Goal: Find specific page/section: Find specific page/section

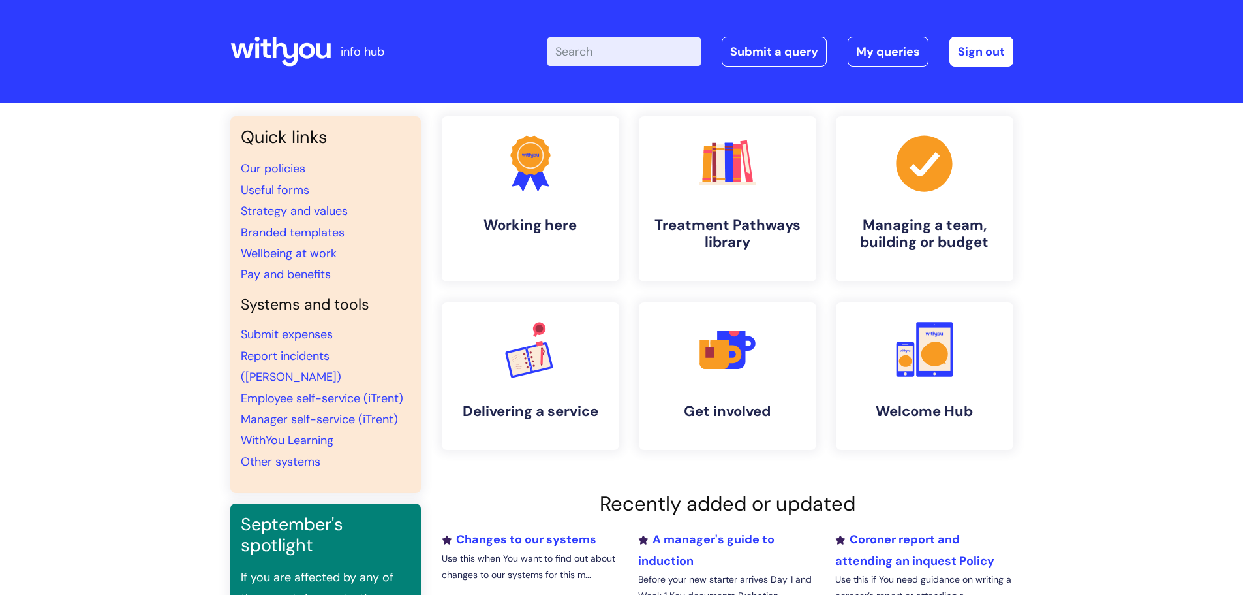
click at [647, 47] on input "Enter your search term here..." at bounding box center [624, 51] width 153 height 29
type input "brand centre"
click button "Search" at bounding box center [0, 0] width 0 height 0
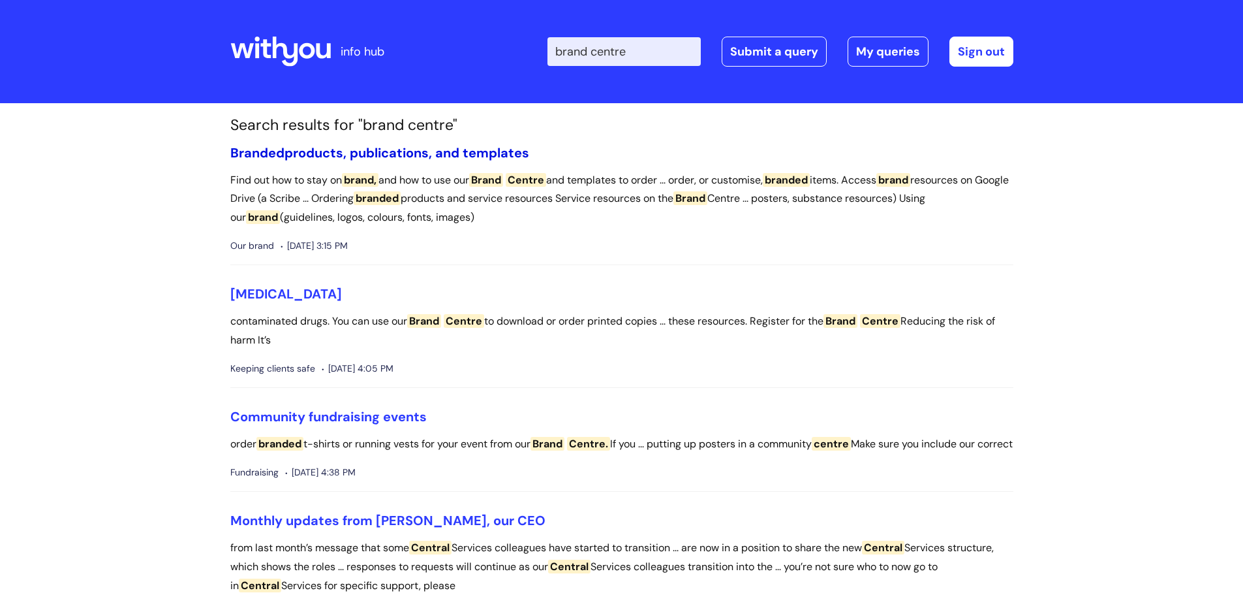
click at [341, 148] on link "Branded products, publications, and templates" at bounding box center [379, 152] width 299 height 17
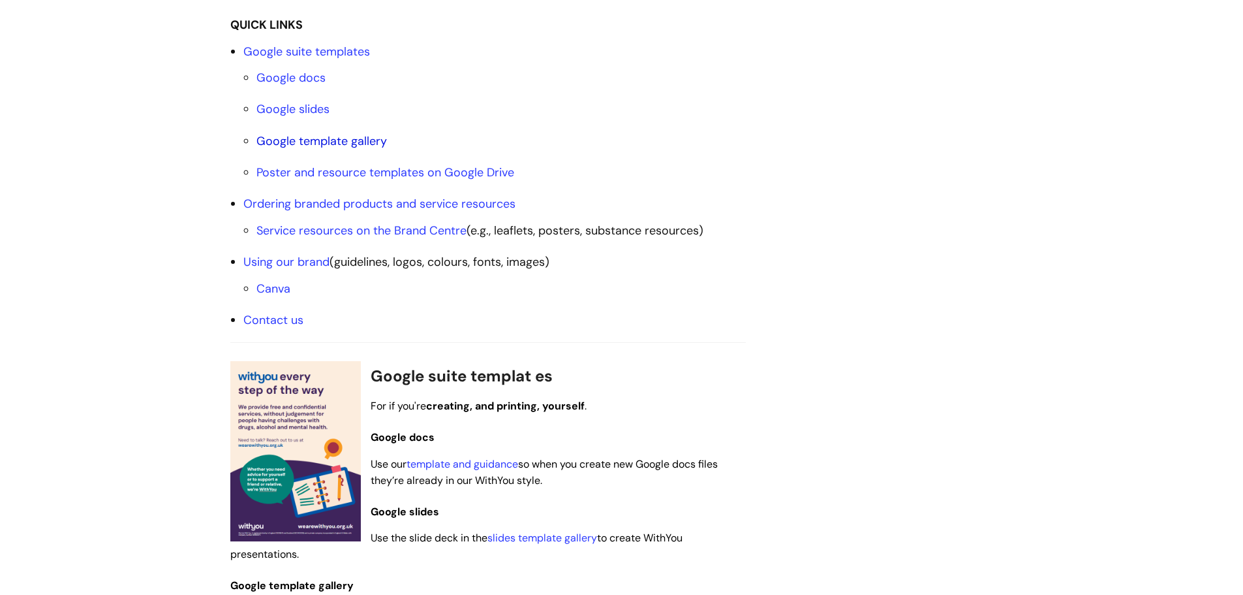
scroll to position [392, 0]
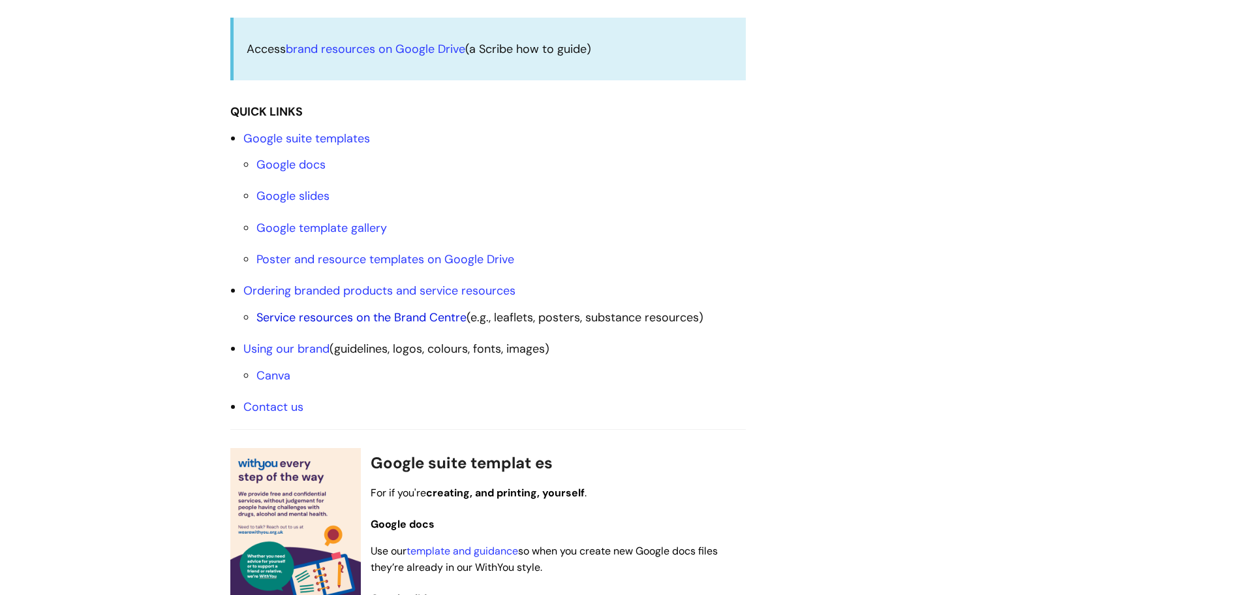
click at [439, 318] on link "Service resources on the Brand Centre" at bounding box center [361, 317] width 210 height 16
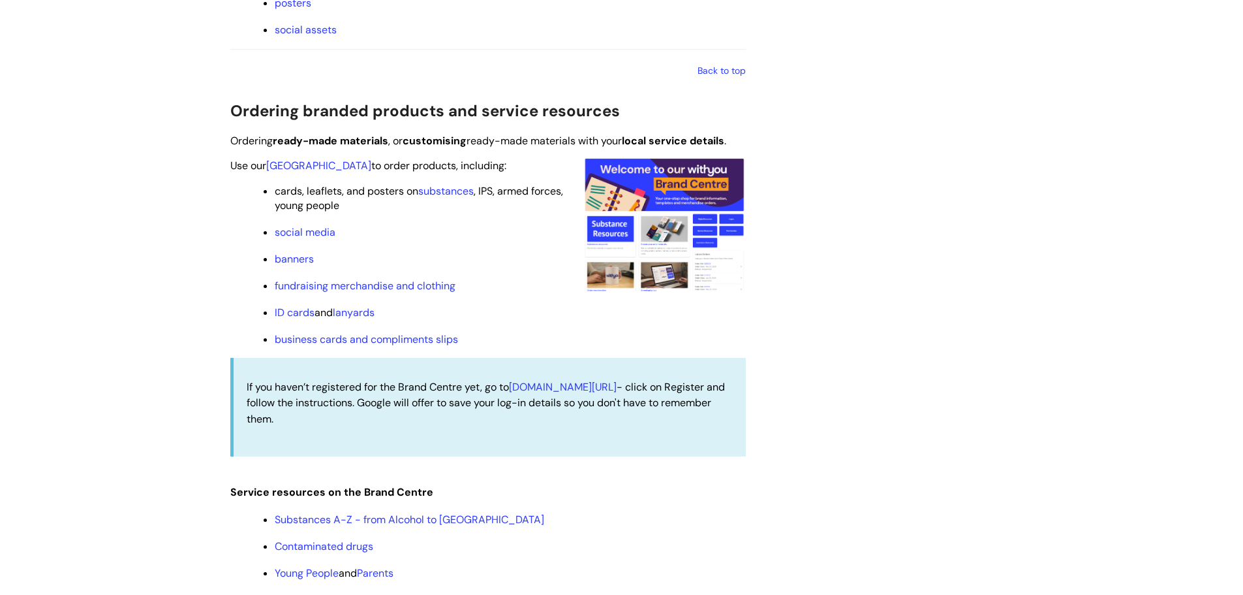
scroll to position [1061, 0]
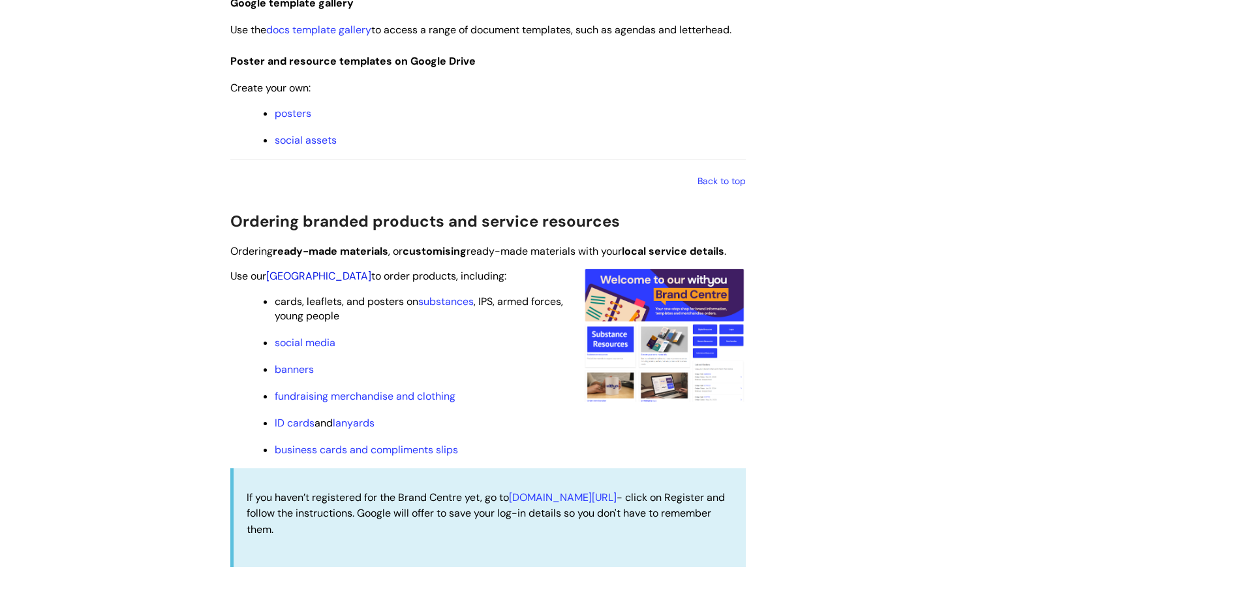
click at [315, 270] on link "Brand Centre" at bounding box center [318, 276] width 105 height 14
